Goal: Find specific page/section: Find specific page/section

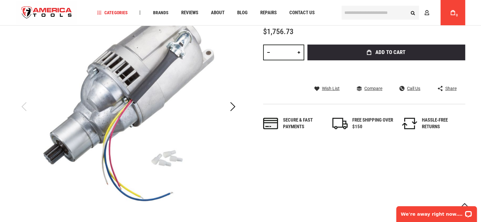
scroll to position [32, 0]
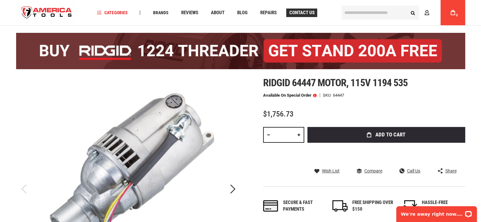
click at [306, 10] on span "Contact Us" at bounding box center [301, 12] width 25 height 5
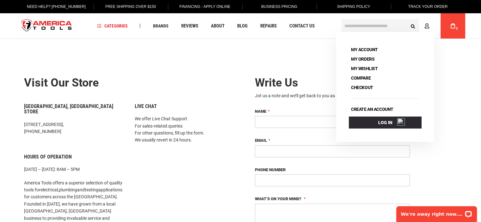
click at [425, 10] on link "Track Your Order" at bounding box center [427, 6] width 49 height 13
